Goal: Information Seeking & Learning: Learn about a topic

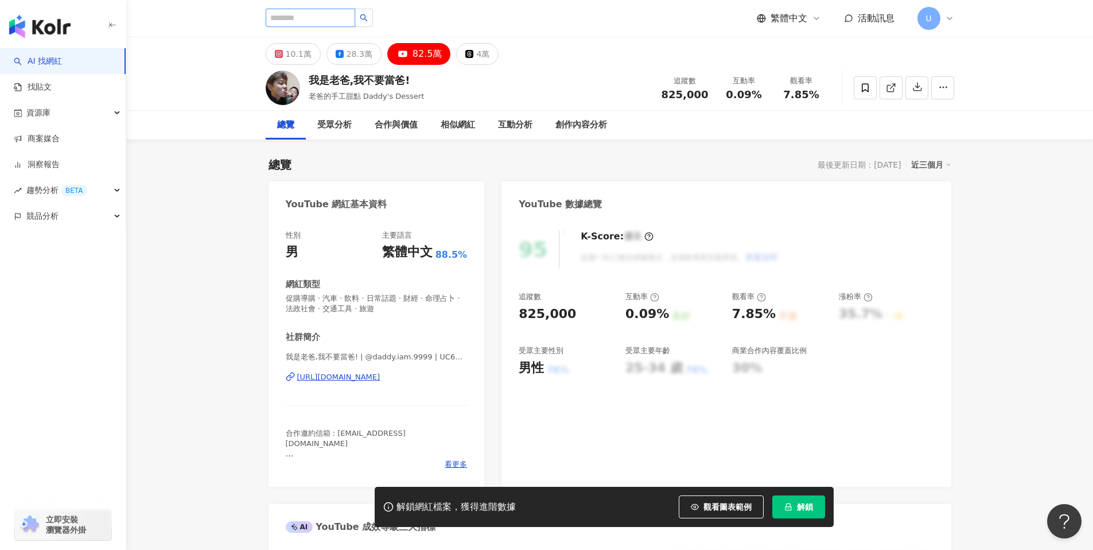
click at [318, 11] on input "search" at bounding box center [311, 18] width 90 height 18
paste input "*******"
type input "*******"
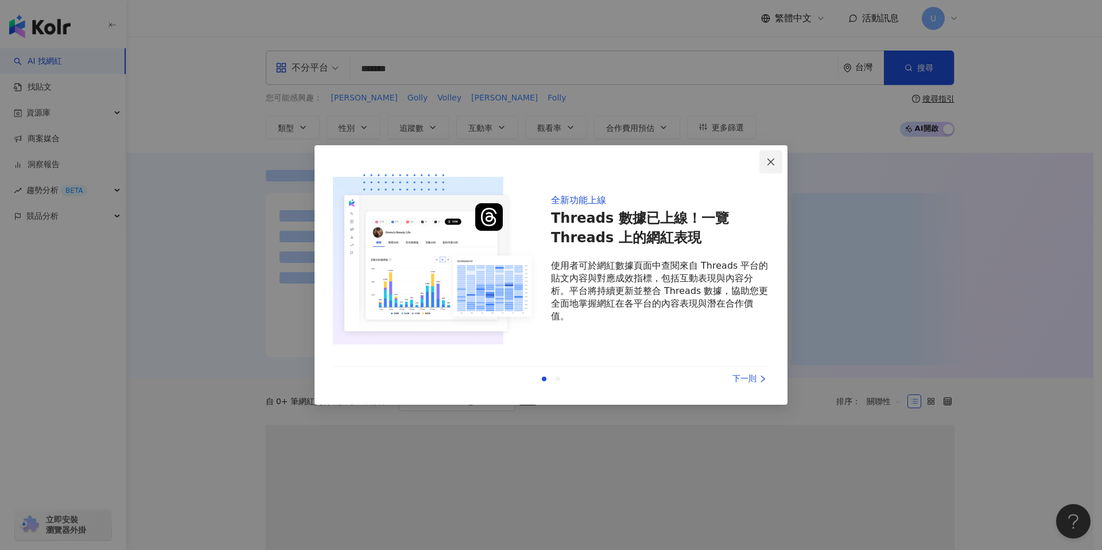
click at [776, 158] on span "Close" at bounding box center [770, 161] width 23 height 9
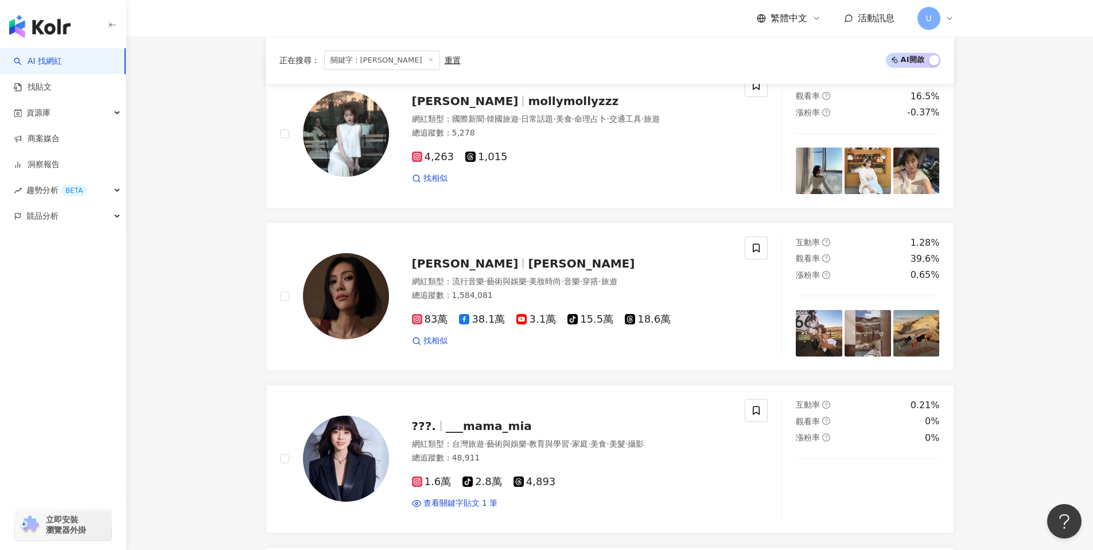
scroll to position [249, 0]
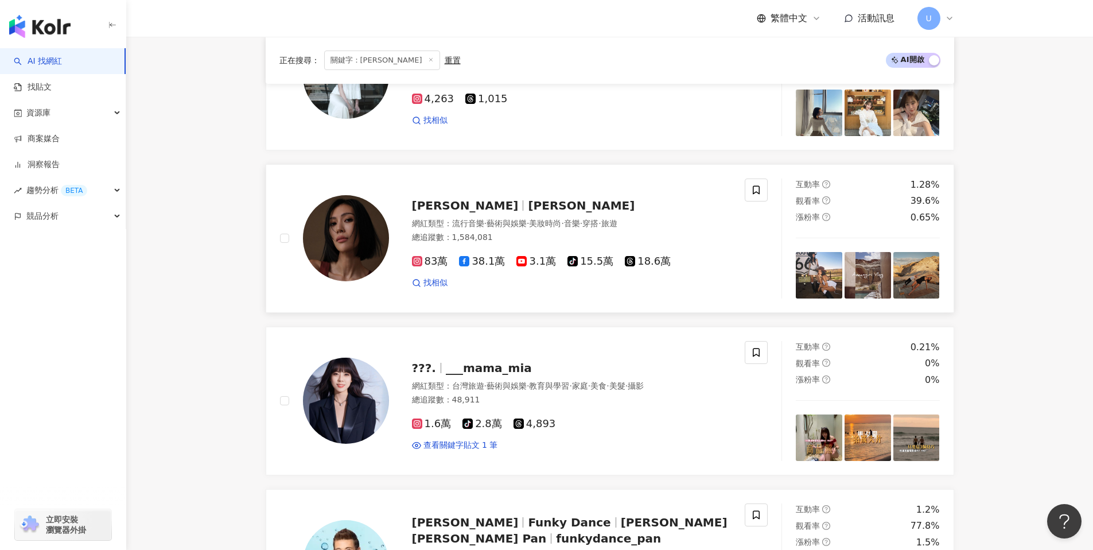
click at [695, 200] on div "莫莉 Molly" at bounding box center [572, 205] width 320 height 16
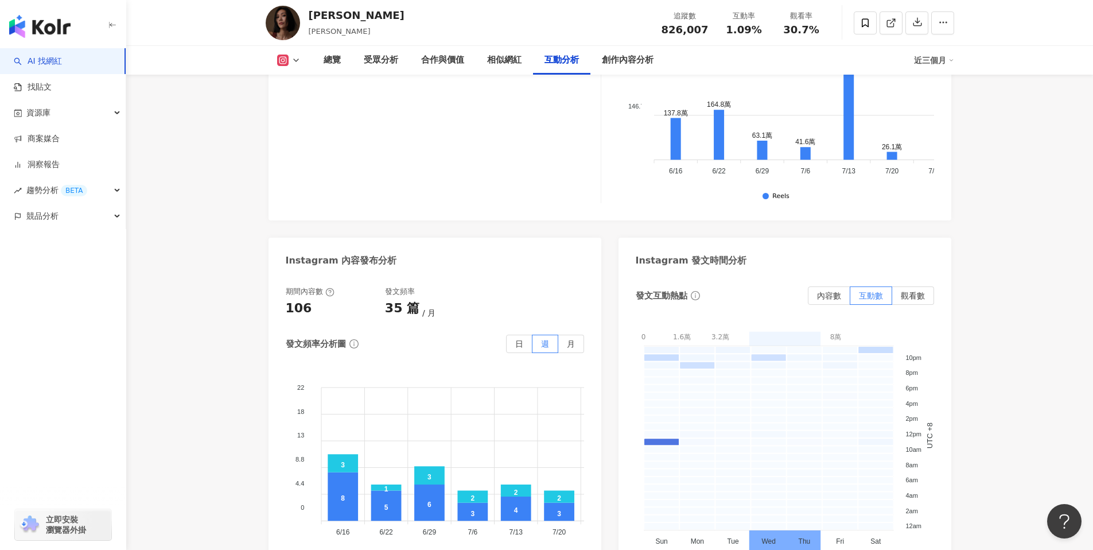
scroll to position [2964, 0]
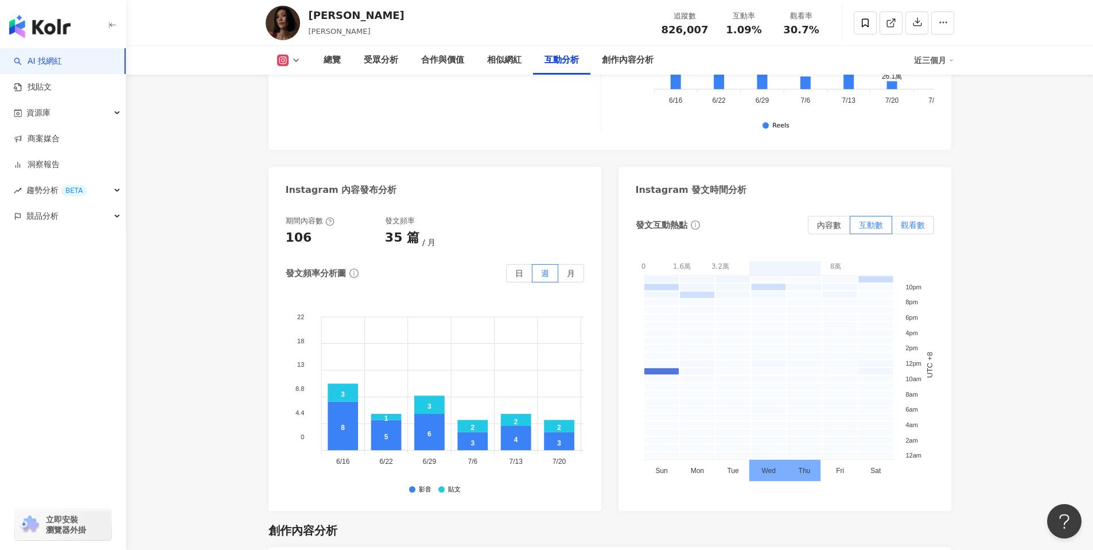
click at [908, 216] on label "觀看數" at bounding box center [913, 225] width 42 height 18
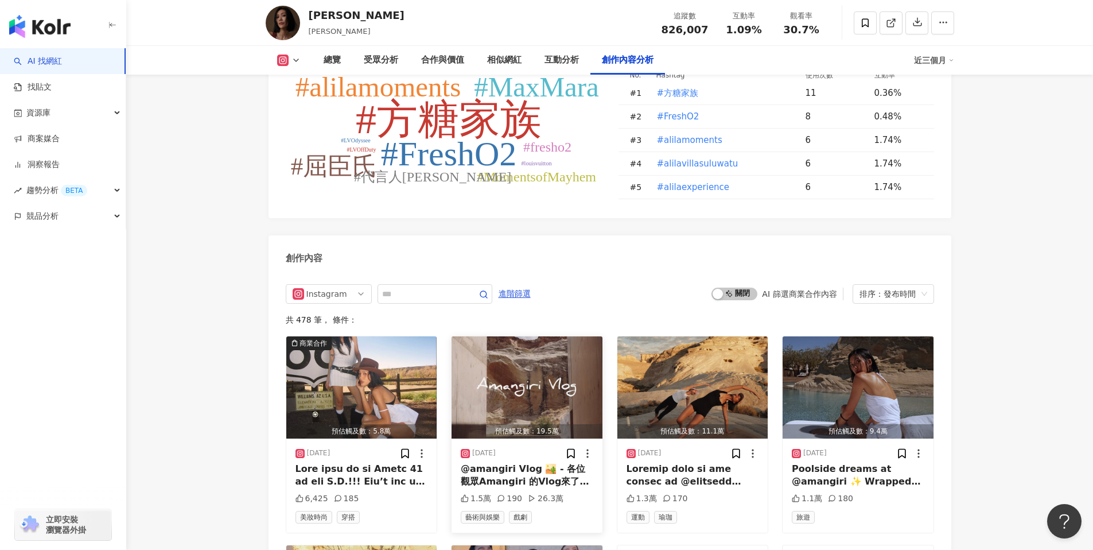
scroll to position [3545, 0]
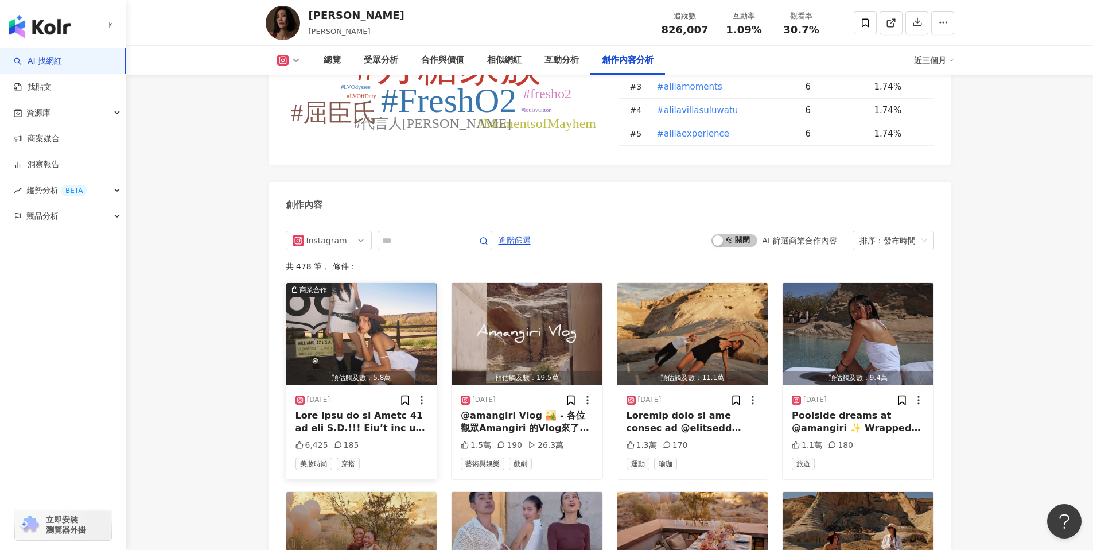
click at [362, 409] on div at bounding box center [361, 422] width 133 height 26
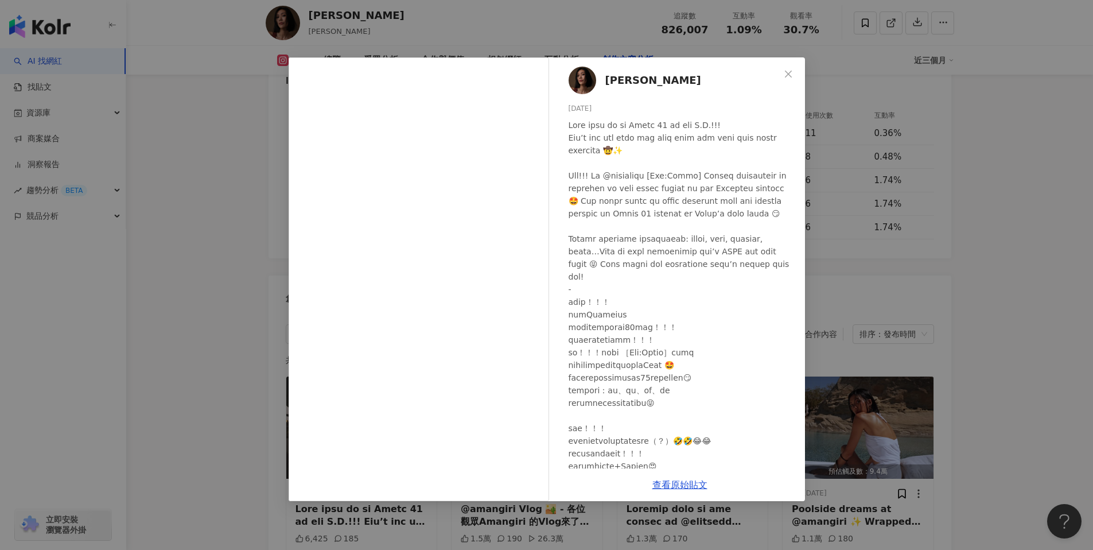
scroll to position [2665, 0]
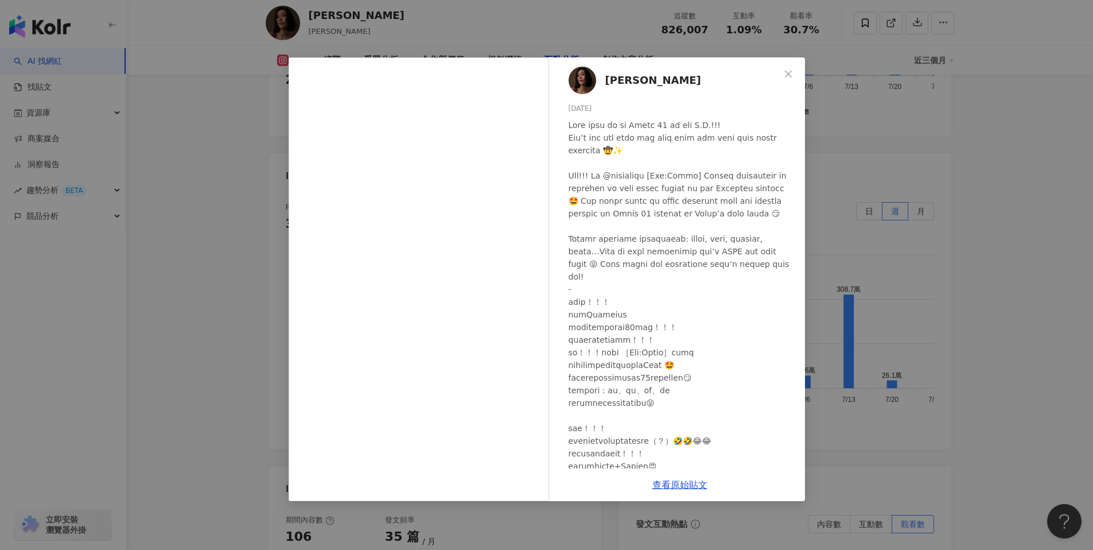
click at [205, 349] on div "[PERSON_NAME] [DATE] 6,425 185 查看原始貼文" at bounding box center [546, 275] width 1093 height 550
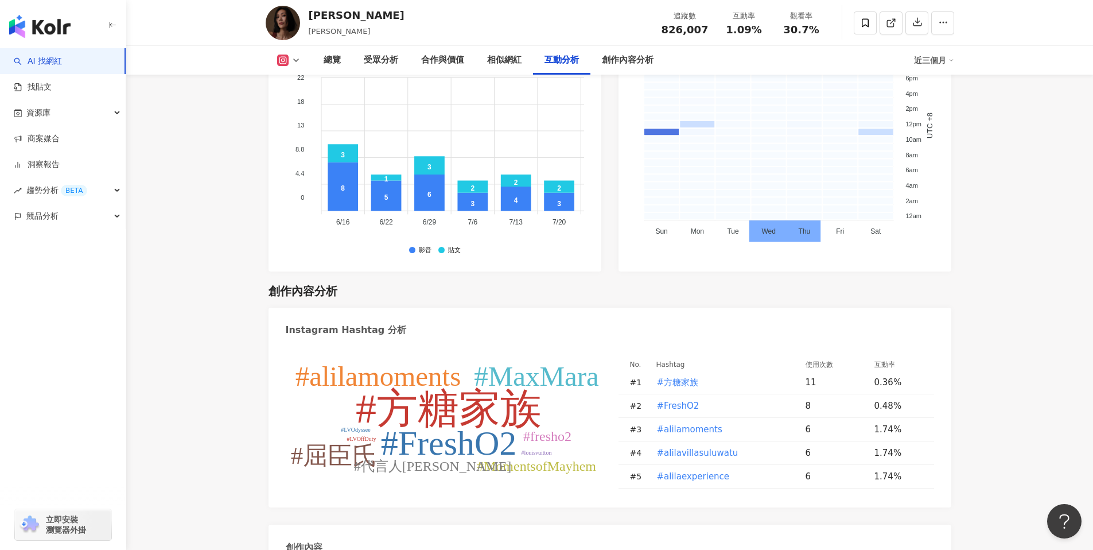
scroll to position [3749, 0]
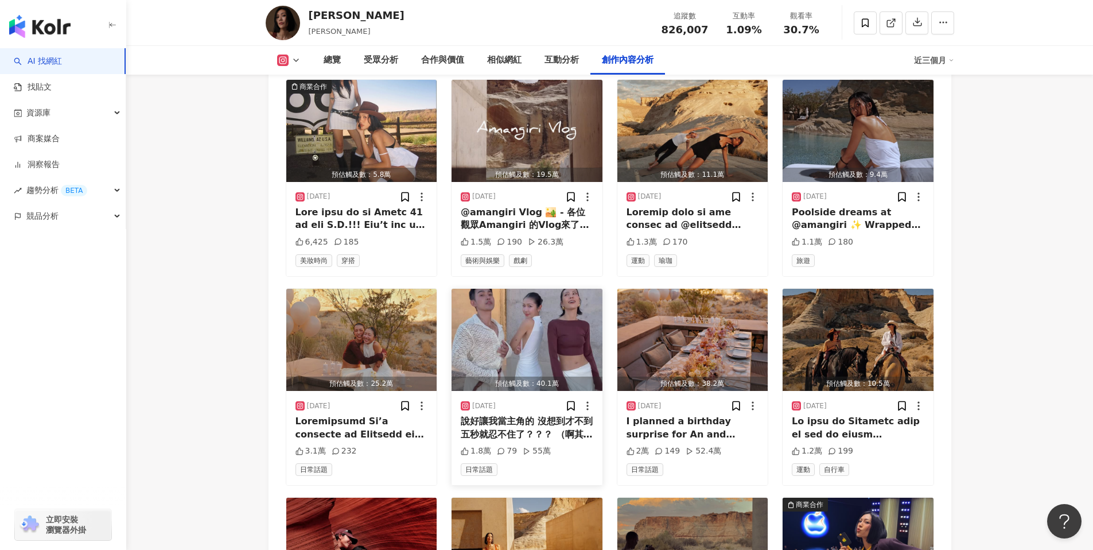
click at [532, 289] on img "button" at bounding box center [527, 340] width 151 height 102
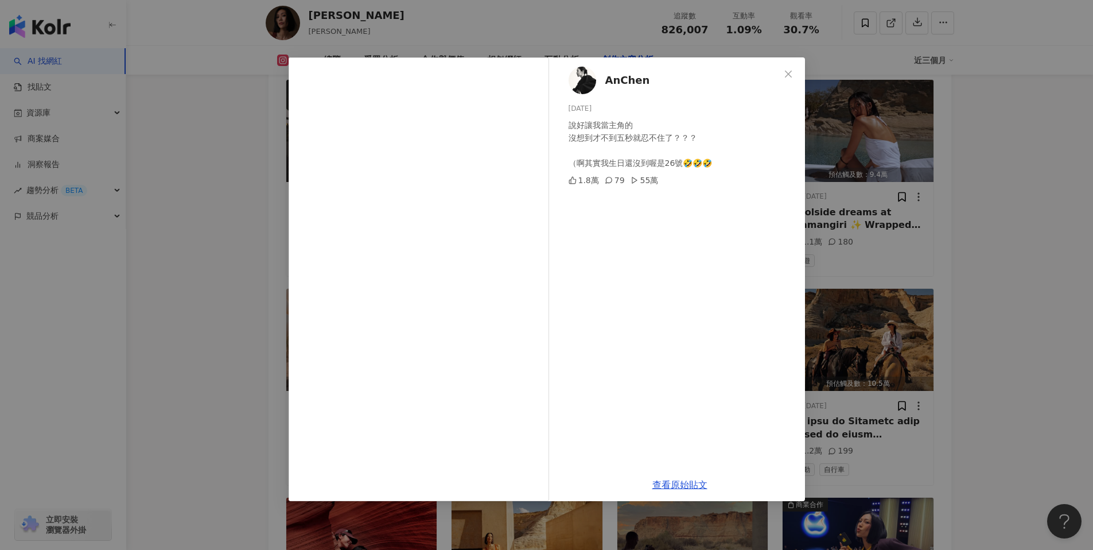
click at [197, 354] on div "AnChen [DATE] 說好讓我當主角的 沒想到才不到五秒就忍不住了？？？ （啊其實我生日還沒到喔是26號🤣🤣🤣 1.8萬 79 55萬 查看原始貼文" at bounding box center [546, 275] width 1093 height 550
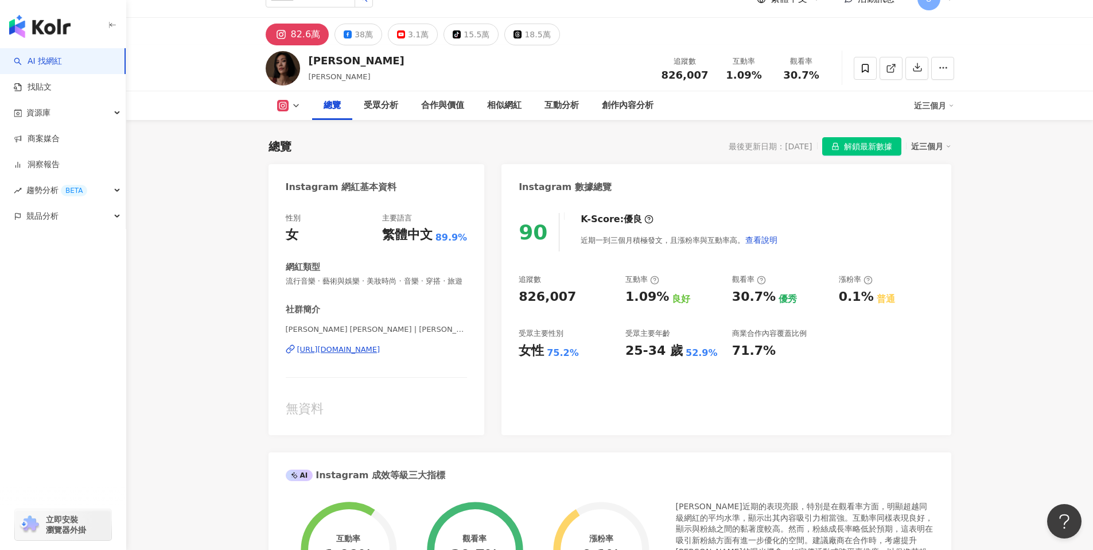
scroll to position [0, 0]
